Goal: Task Accomplishment & Management: Manage account settings

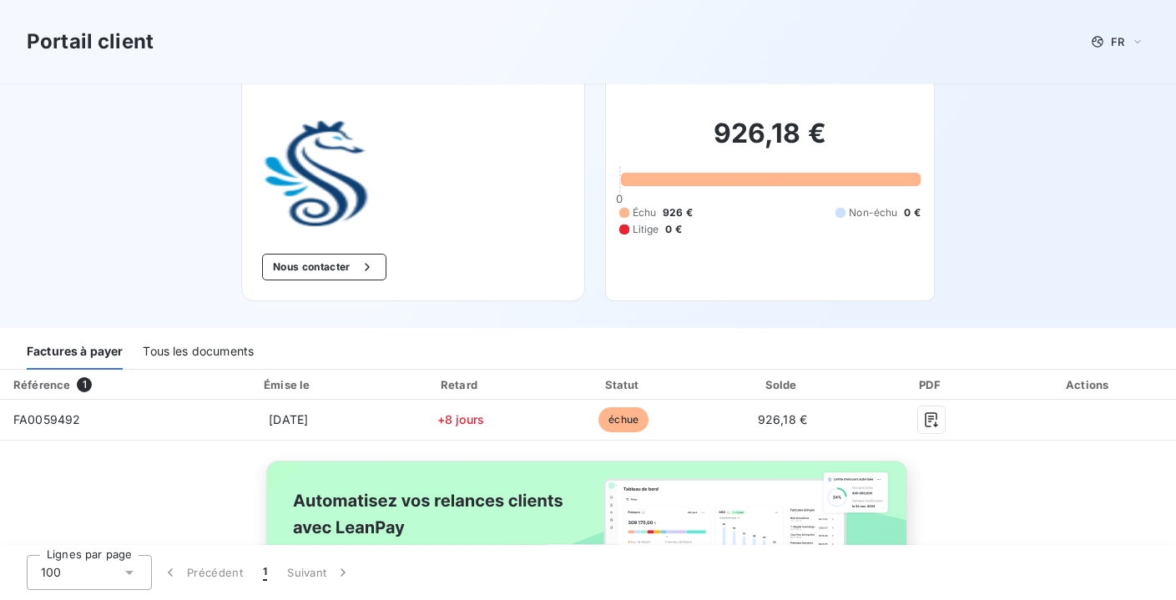
scroll to position [169, 0]
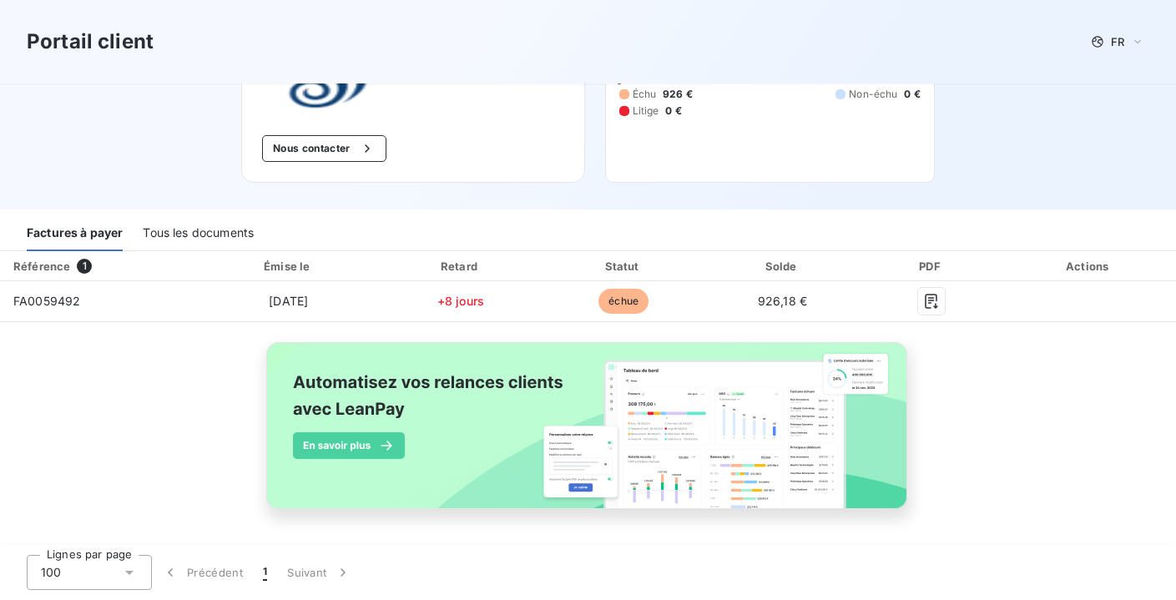
click at [210, 225] on div "Tous les documents" at bounding box center [198, 233] width 111 height 35
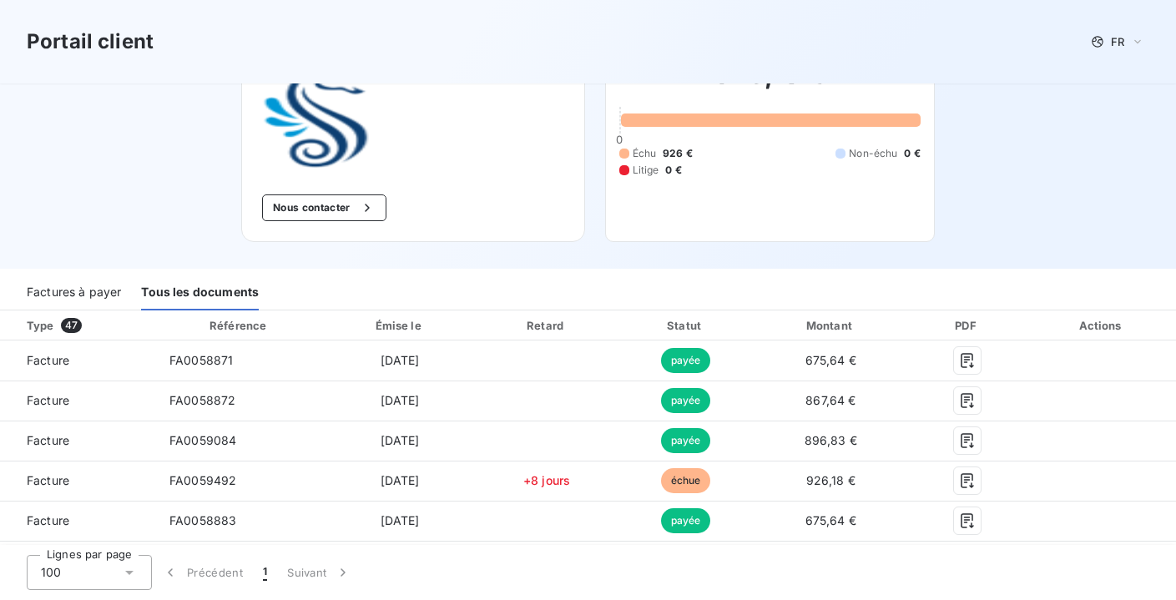
scroll to position [124, 0]
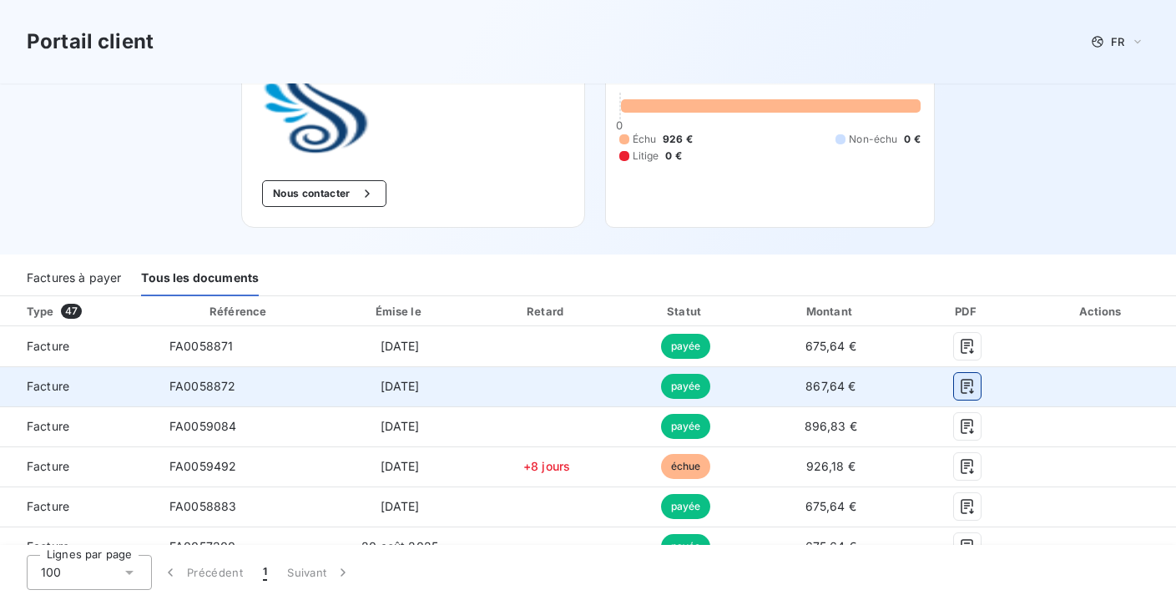
click at [966, 383] on icon "button" at bounding box center [967, 386] width 17 height 17
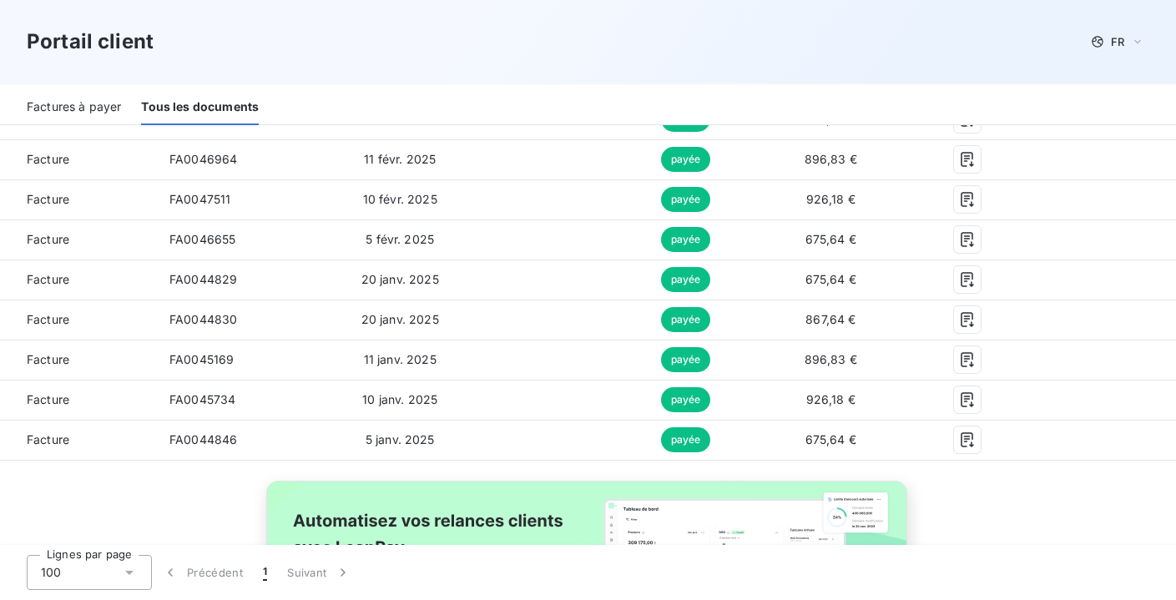
scroll to position [1851, 0]
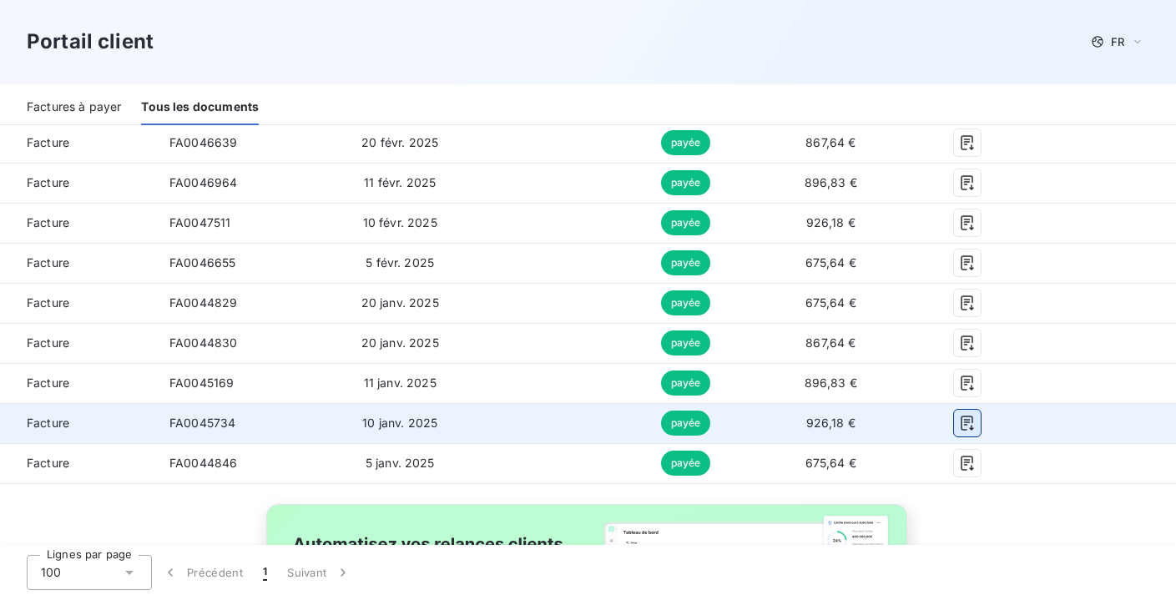
click at [974, 423] on icon "button" at bounding box center [967, 423] width 17 height 17
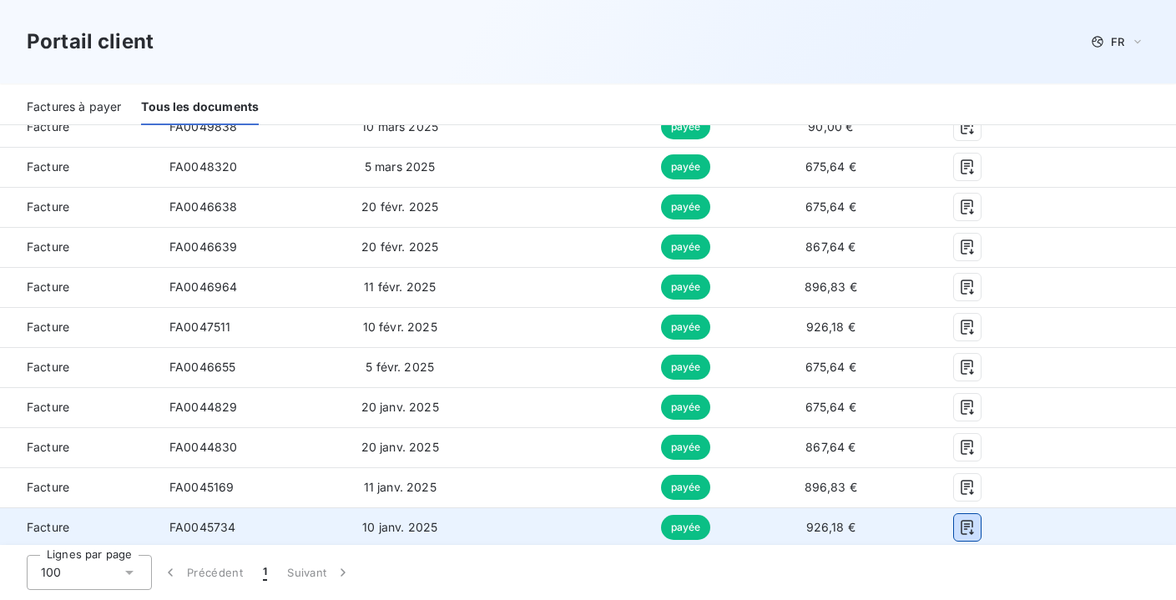
scroll to position [1736, 0]
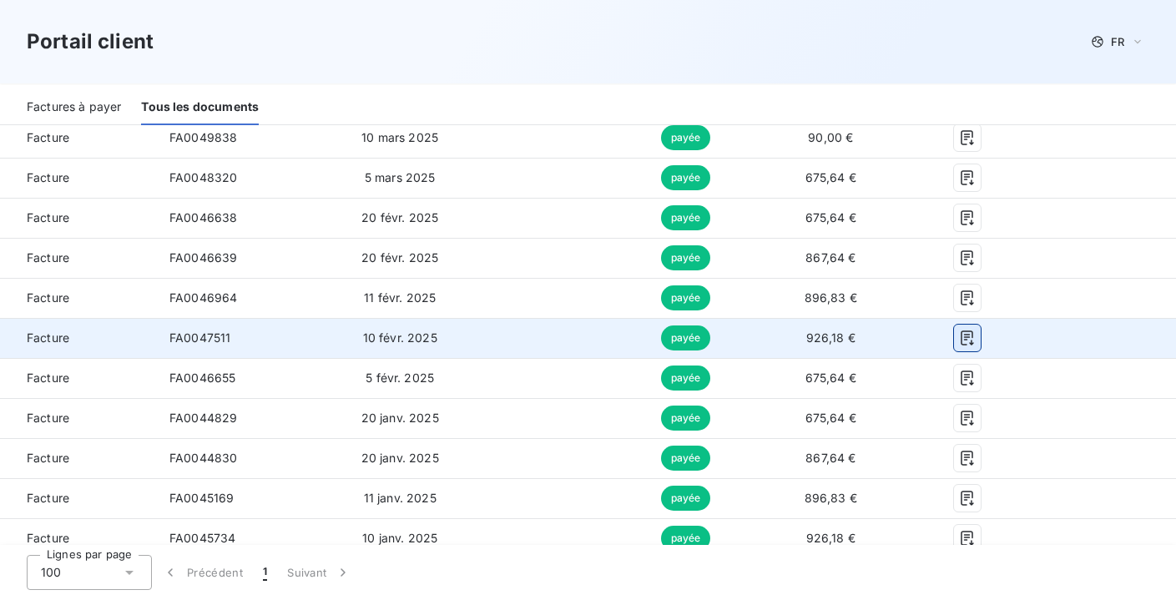
click at [957, 336] on button "button" at bounding box center [967, 338] width 27 height 27
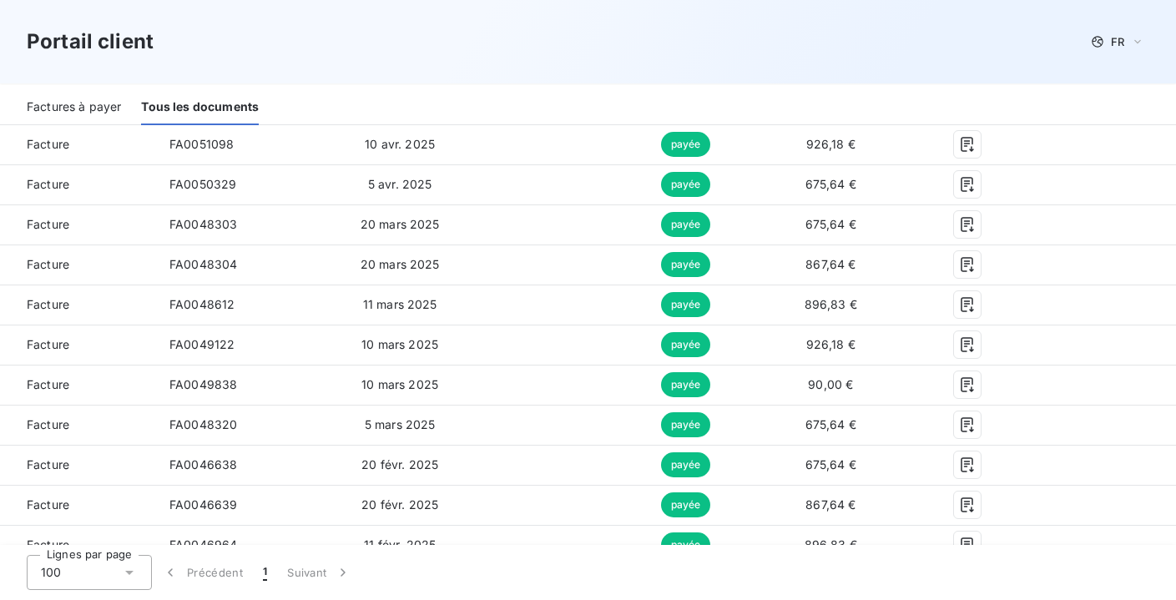
scroll to position [1487, 0]
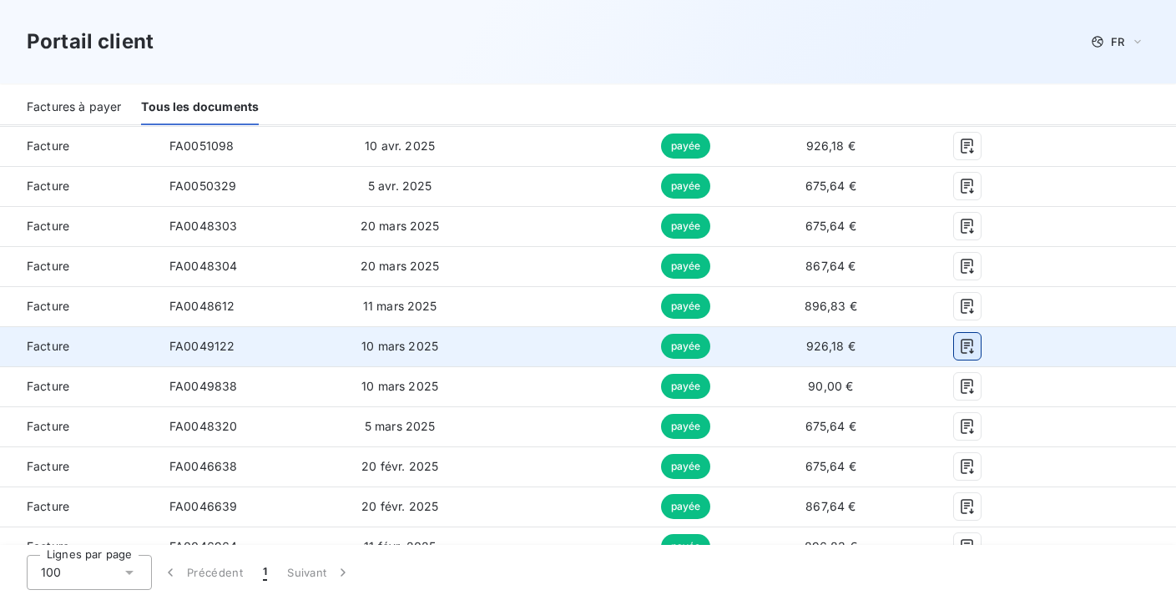
click at [966, 341] on icon "button" at bounding box center [967, 346] width 17 height 17
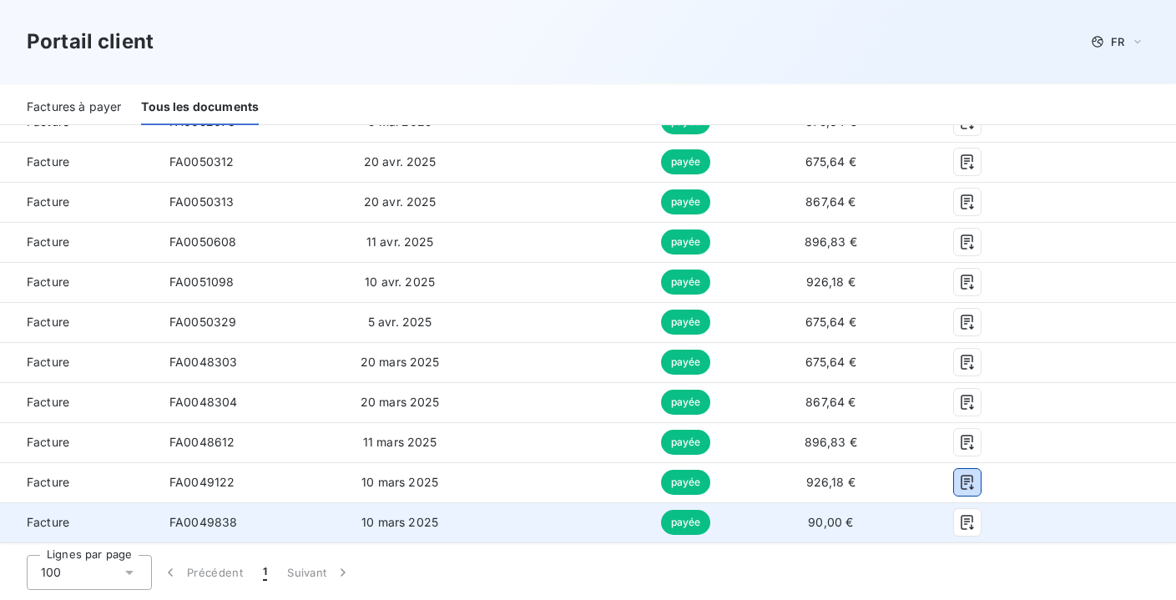
scroll to position [1348, 0]
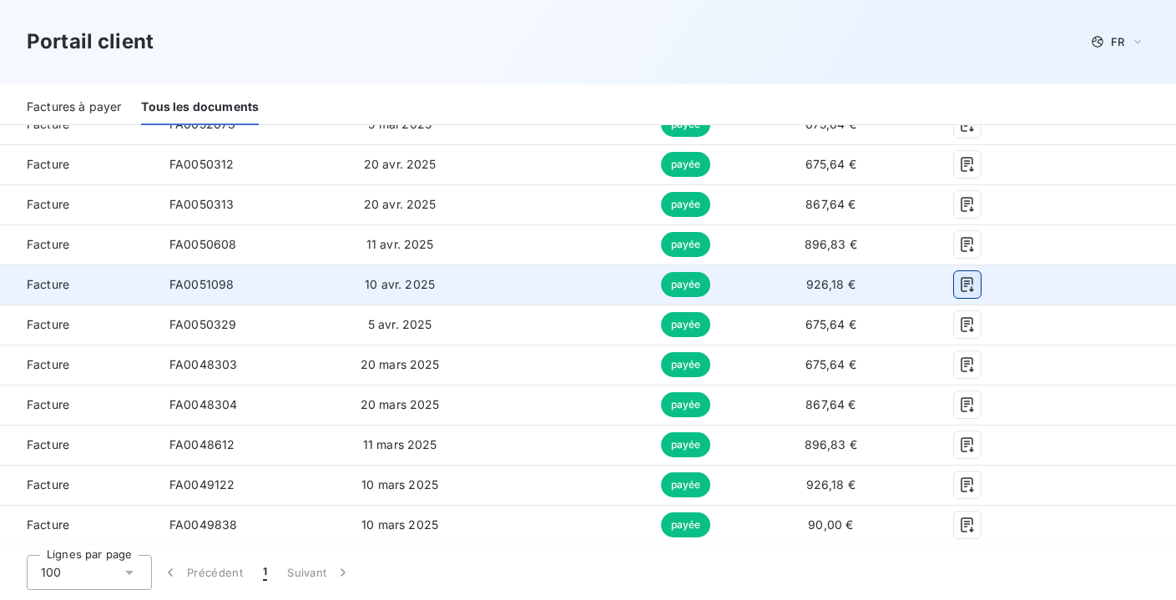
click at [968, 286] on icon "button" at bounding box center [967, 284] width 17 height 17
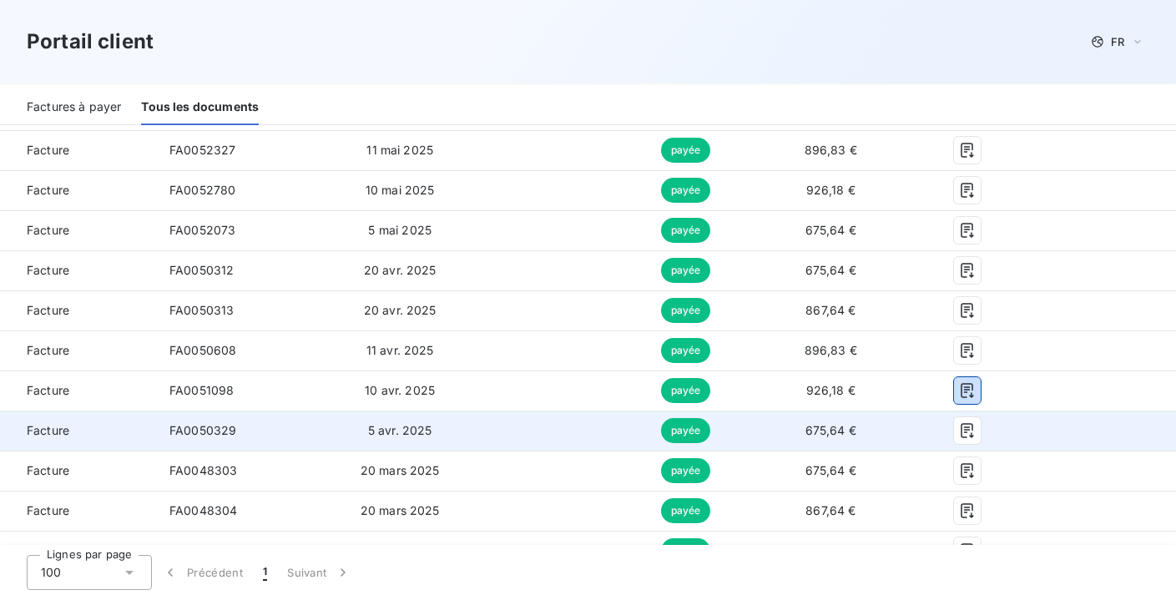
scroll to position [1222, 0]
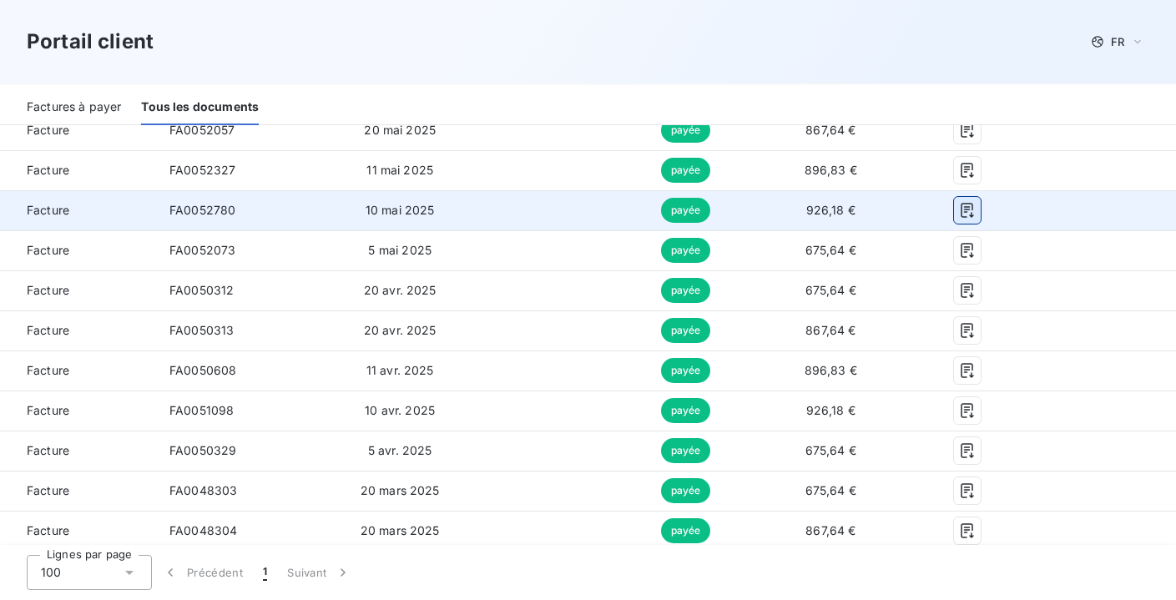
click at [974, 210] on icon "button" at bounding box center [967, 210] width 17 height 17
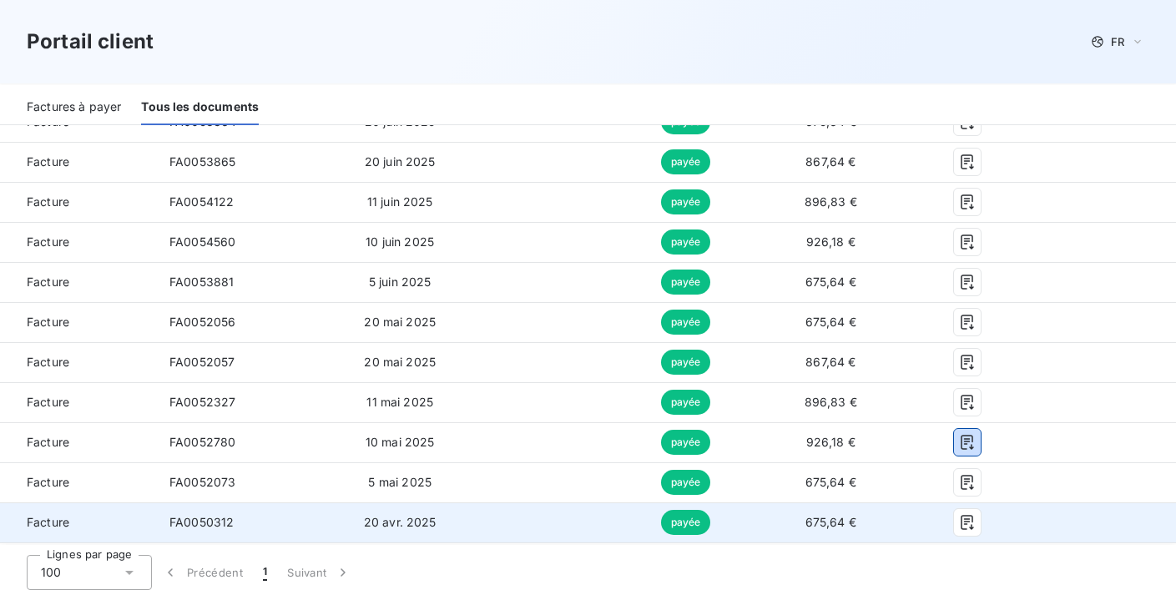
scroll to position [979, 0]
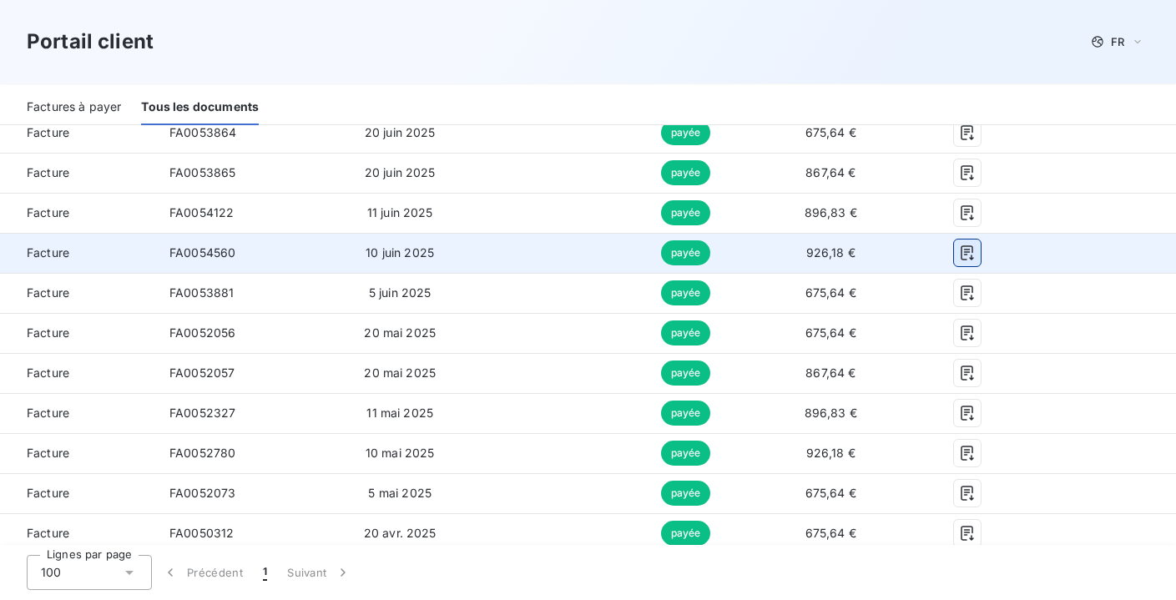
click at [974, 252] on icon "button" at bounding box center [967, 253] width 17 height 17
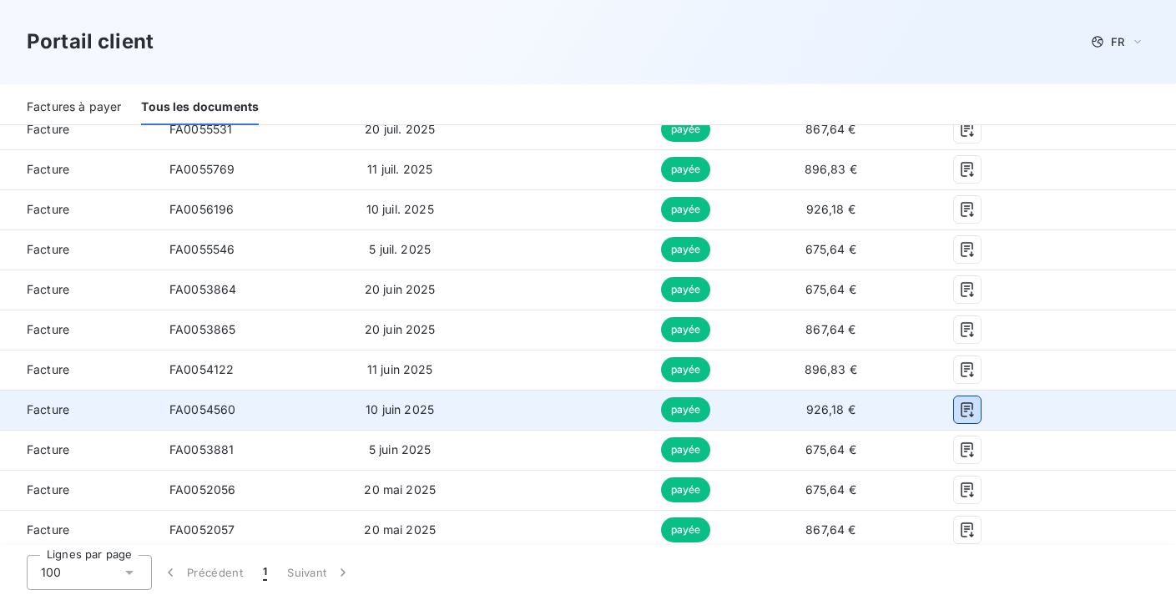
scroll to position [813, 0]
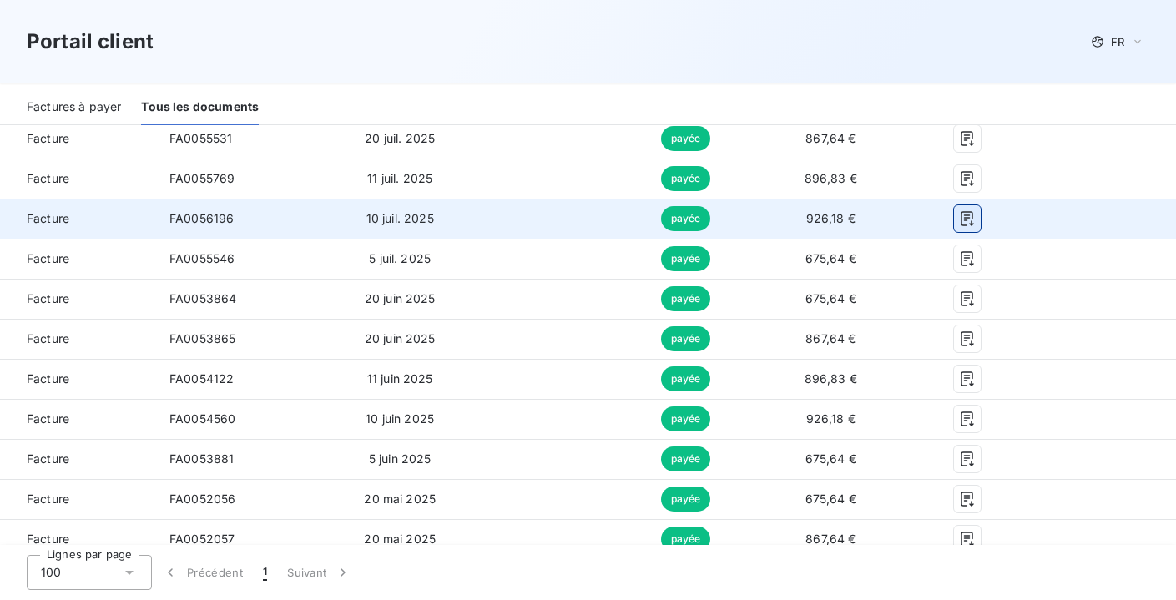
click at [969, 218] on icon "button" at bounding box center [967, 218] width 17 height 17
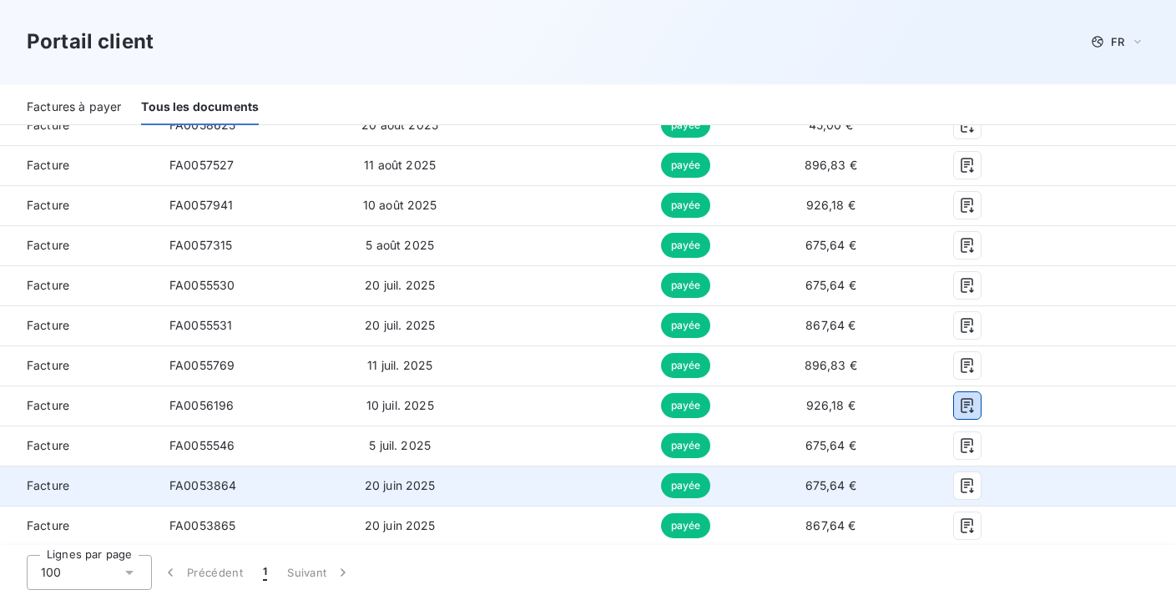
scroll to position [622, 0]
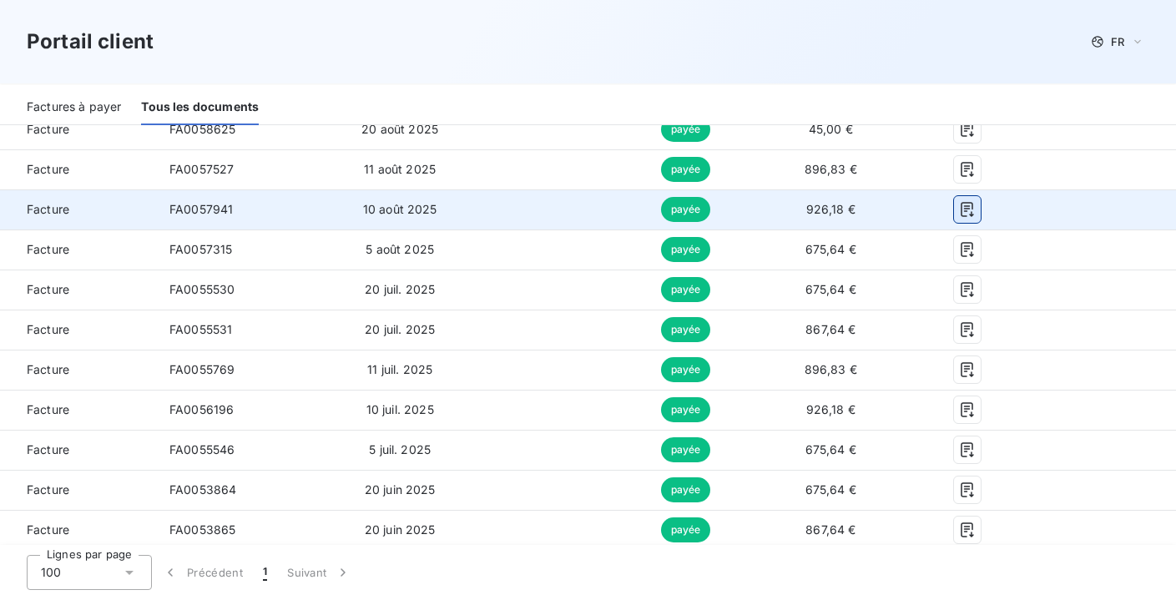
click at [966, 202] on icon "button" at bounding box center [967, 209] width 13 height 15
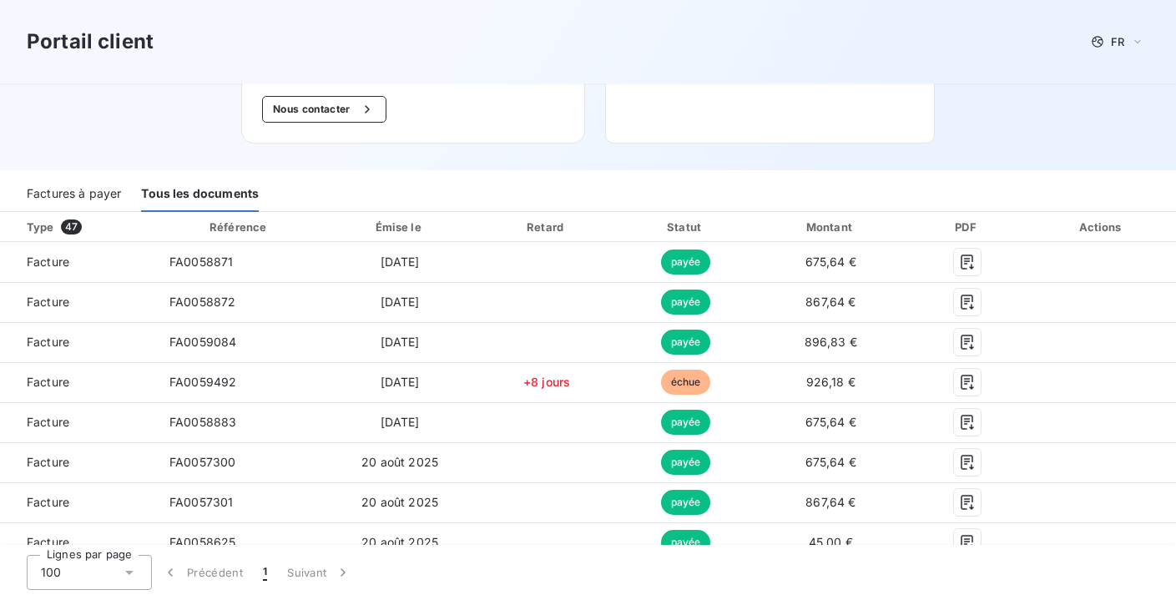
scroll to position [210, 0]
